Goal: Navigation & Orientation: Find specific page/section

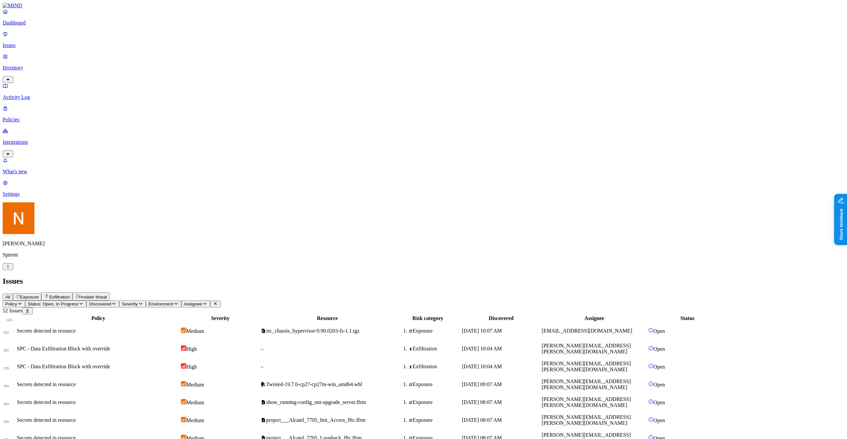
click at [65, 427] on html "Dashboard Issues Inventory Activity Log Policies Integrations What's new 1 Sett…" at bounding box center [423, 443] width 847 height 887
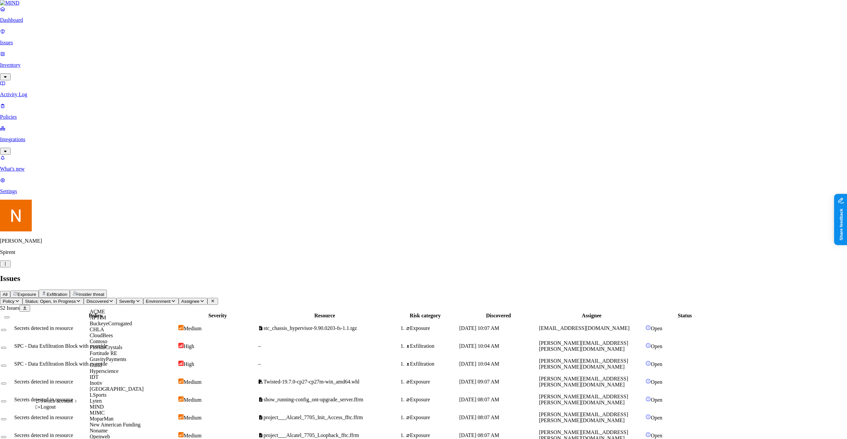
scroll to position [134, 0]
click at [116, 410] on div "MJMC" at bounding box center [122, 413] width 64 height 6
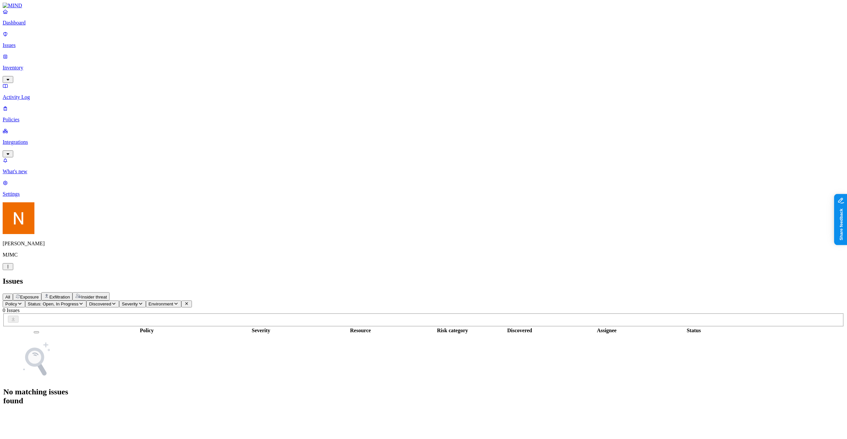
click at [24, 26] on p "Dashboard" at bounding box center [424, 23] width 842 height 6
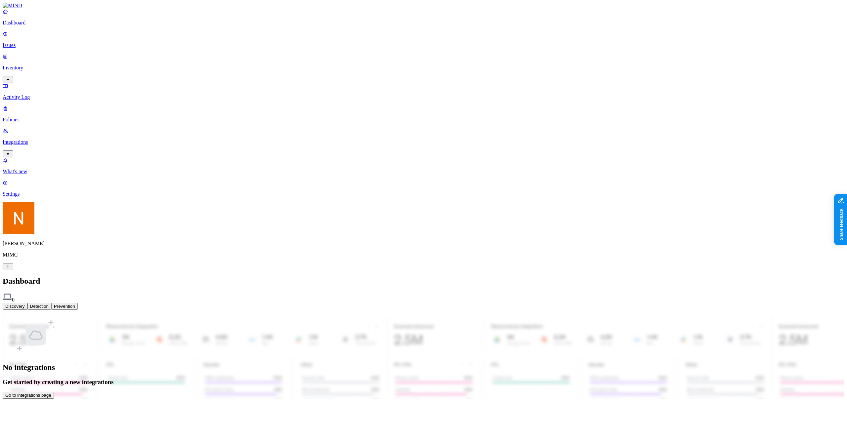
click at [24, 42] on p "Issues" at bounding box center [424, 45] width 842 height 6
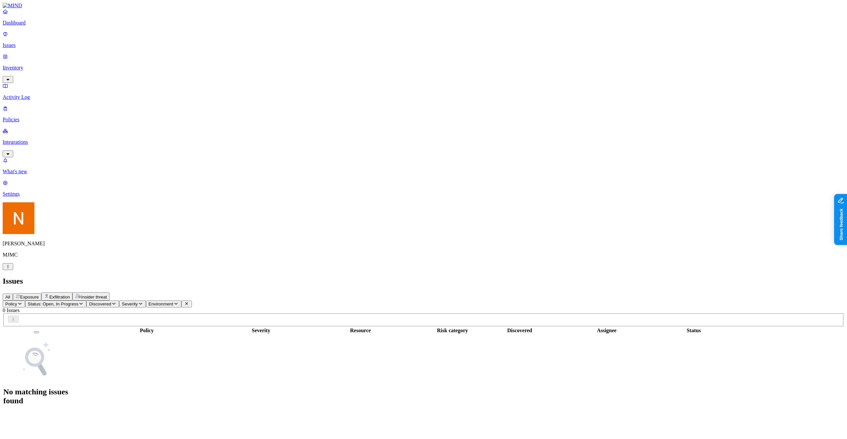
click at [22, 65] on p "Inventory" at bounding box center [424, 68] width 842 height 6
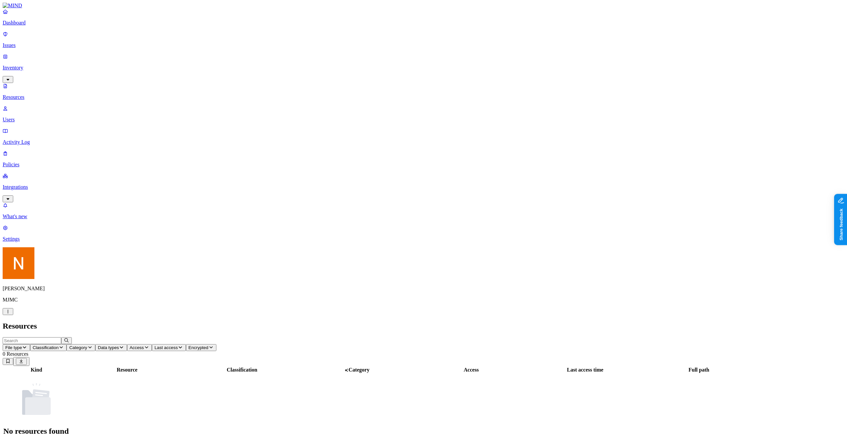
click at [25, 42] on p "Issues" at bounding box center [424, 45] width 842 height 6
